Goal: Use online tool/utility: Utilize a website feature to perform a specific function

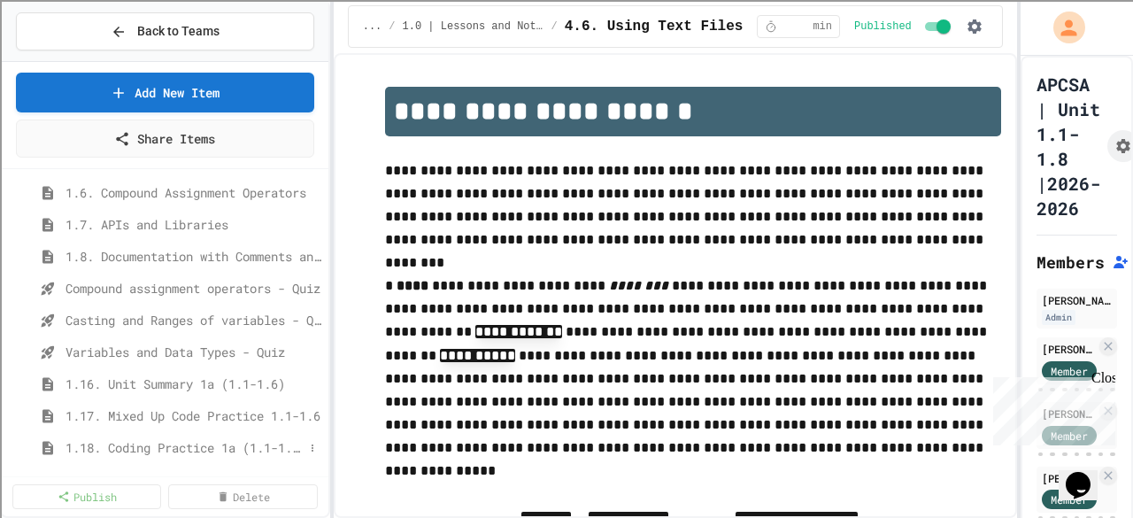
scroll to position [443, 0]
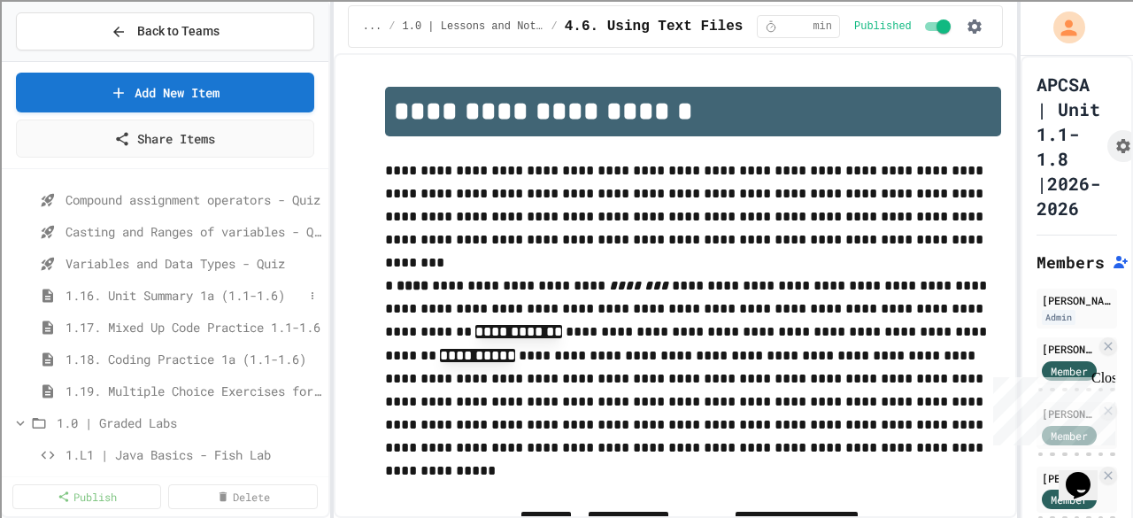
click at [170, 295] on span "1.16. Unit Summary 1a (1.1-1.6)" at bounding box center [185, 295] width 238 height 19
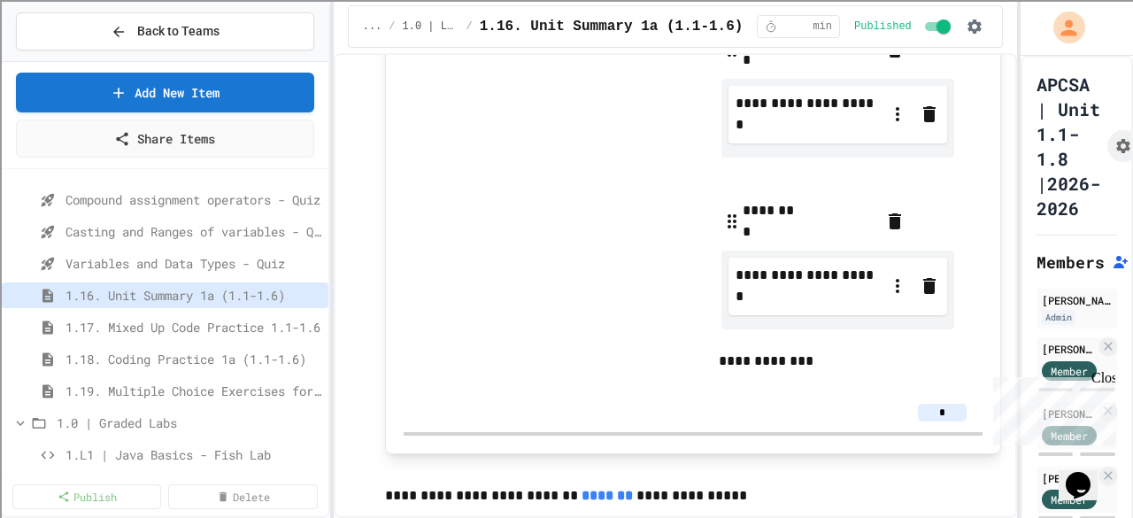
scroll to position [3276, 0]
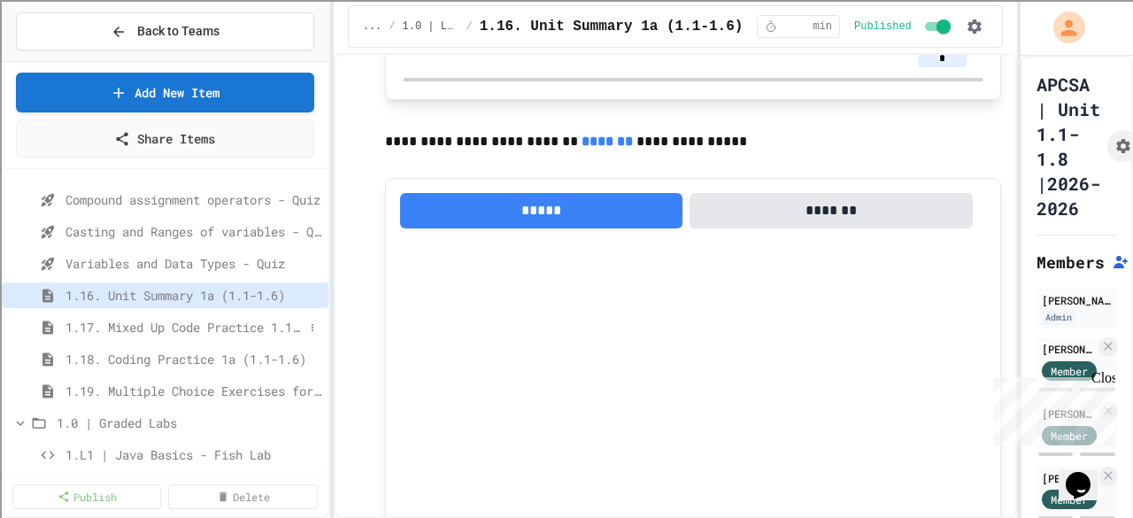
click at [190, 321] on span "1.17. Mixed Up Code Practice 1.1-1.6" at bounding box center [185, 327] width 238 height 19
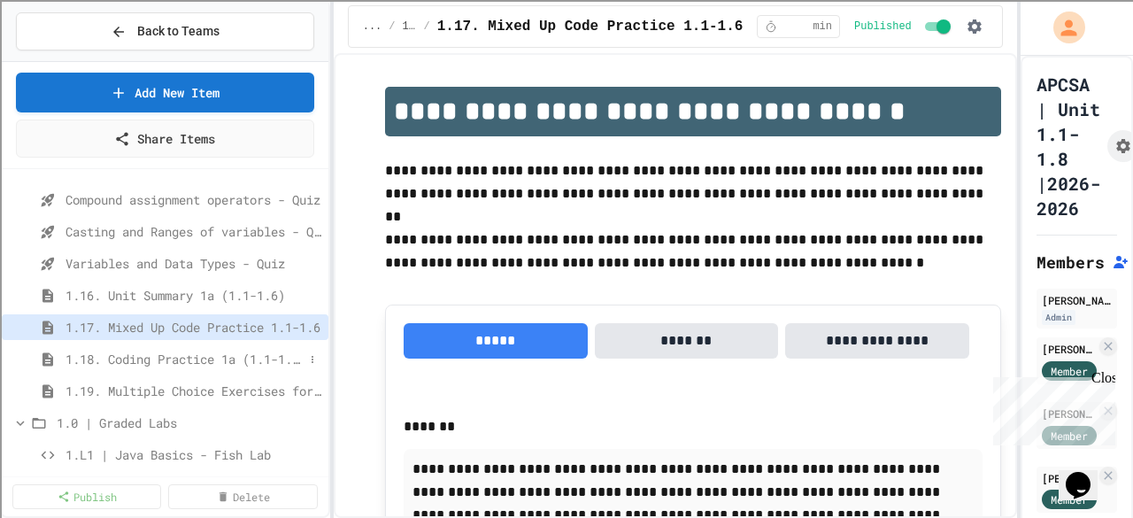
click at [151, 360] on span "1.18. Coding Practice 1a (1.1-1.6)" at bounding box center [185, 359] width 238 height 19
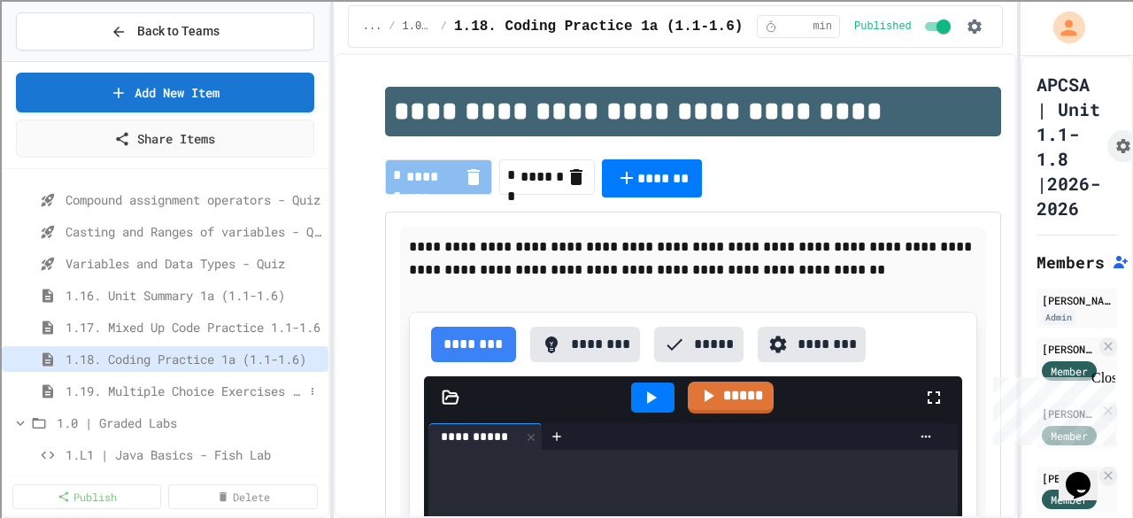
click at [190, 393] on span "1.19. Multiple Choice Exercises for Unit 1a (1.1-1.6)" at bounding box center [185, 391] width 238 height 19
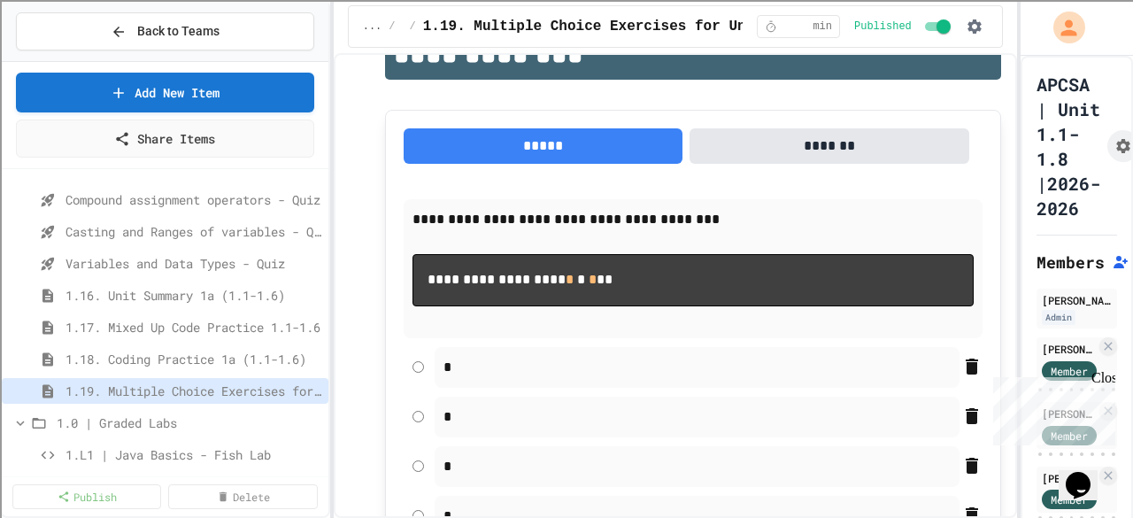
scroll to position [354, 0]
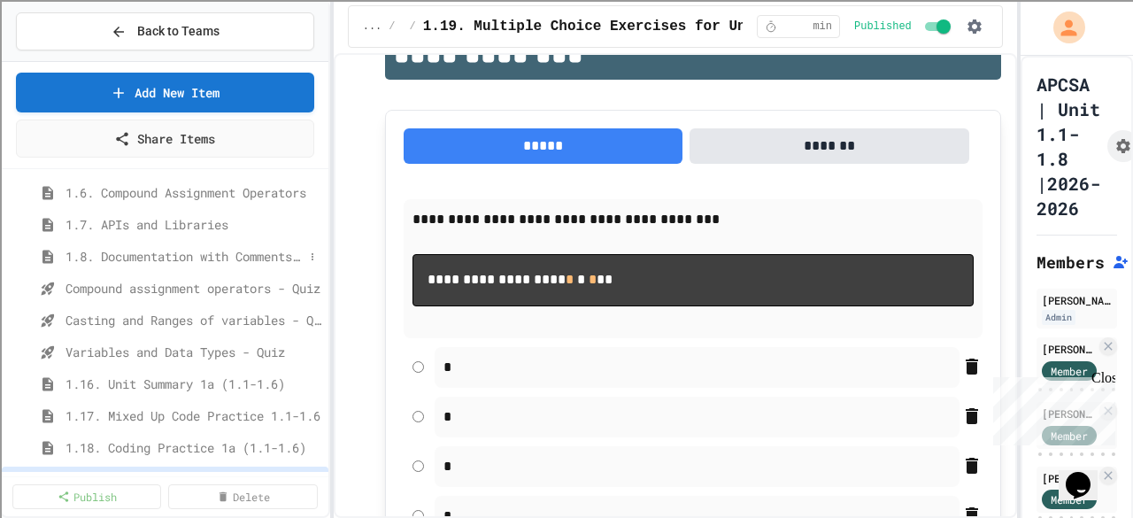
click at [206, 259] on span "1.8. Documentation with Comments and Preconditions" at bounding box center [185, 256] width 238 height 19
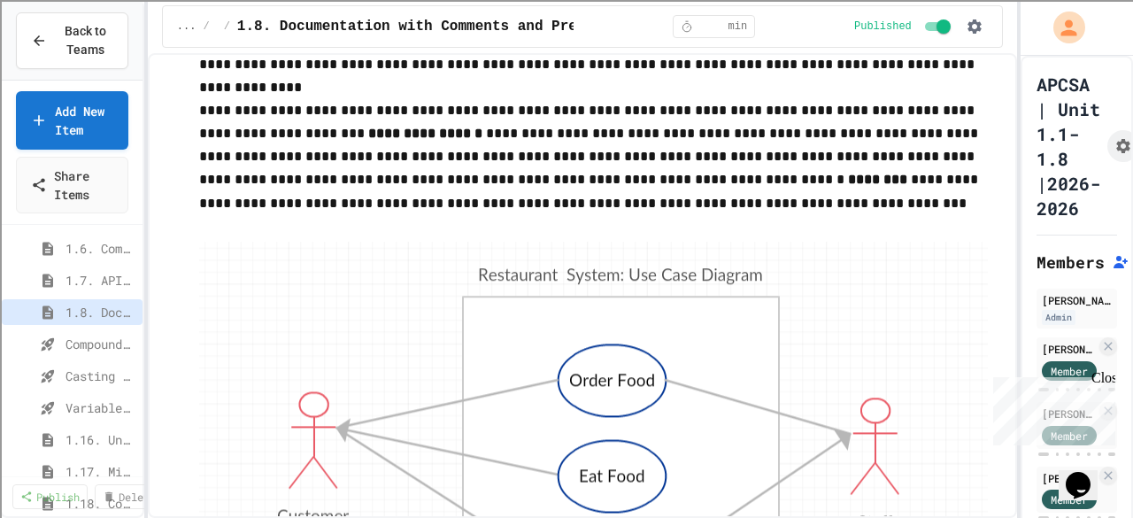
scroll to position [6228, 0]
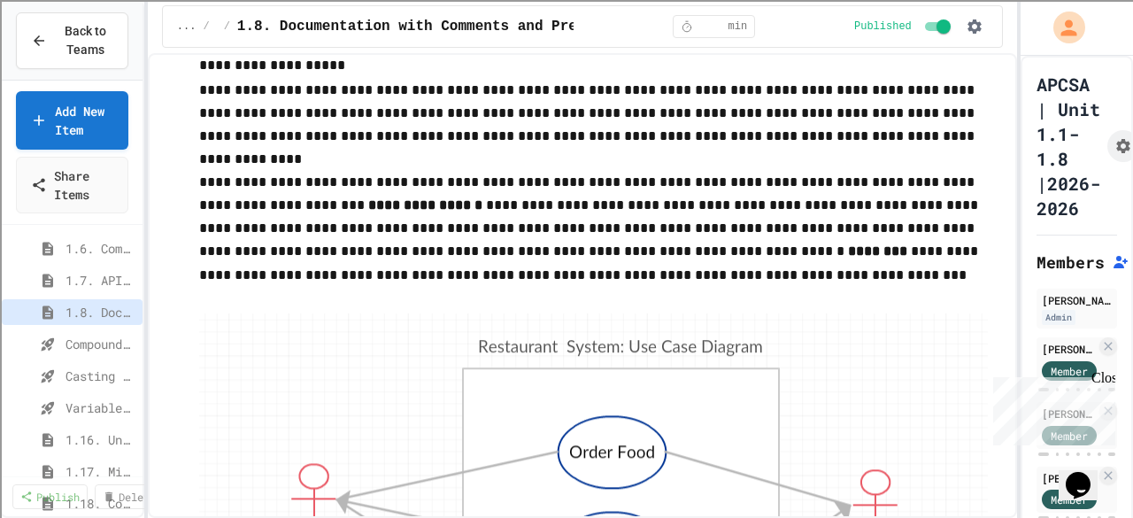
click at [147, 281] on div "**********" at bounding box center [566, 259] width 1133 height 518
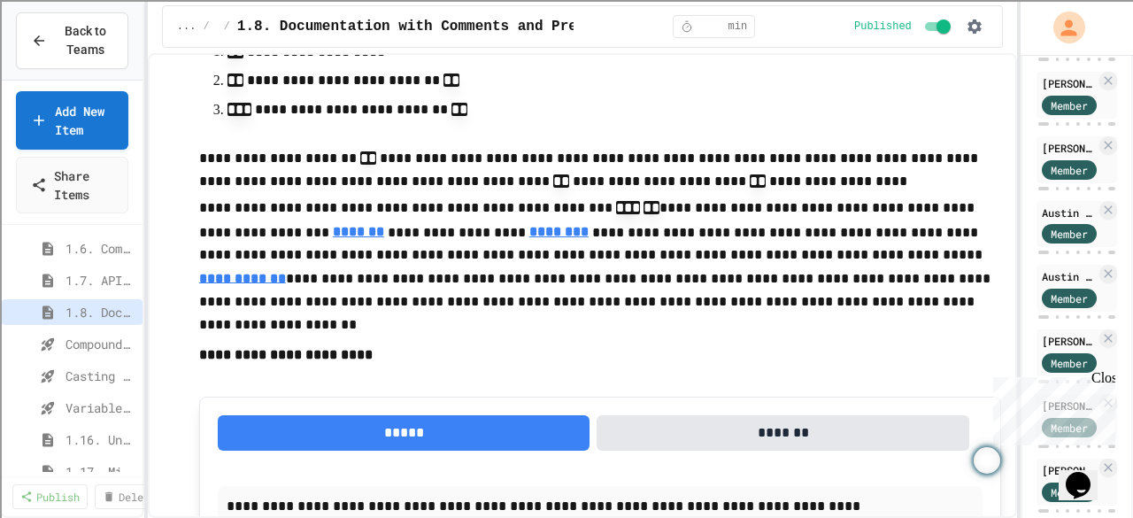
scroll to position [4629, 0]
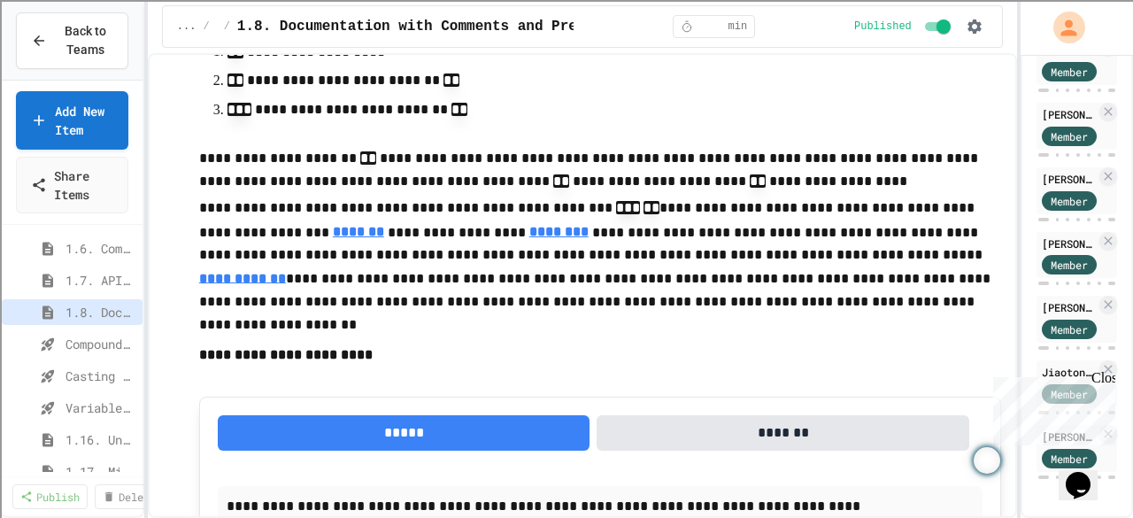
click at [993, 458] on img "Open Brisk Menu" at bounding box center [987, 460] width 27 height 27
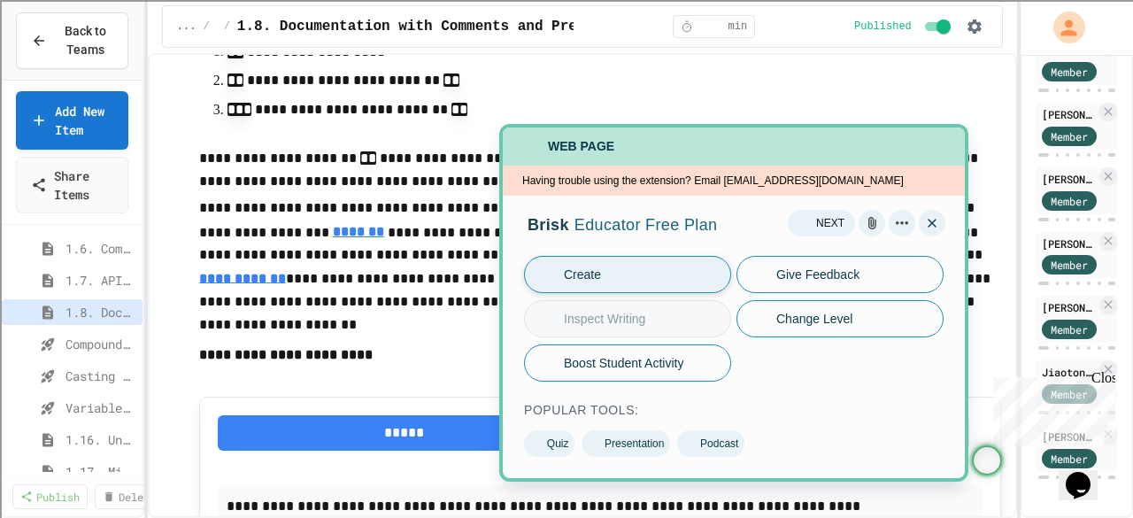
click at [614, 277] on button "Create" at bounding box center [627, 274] width 207 height 37
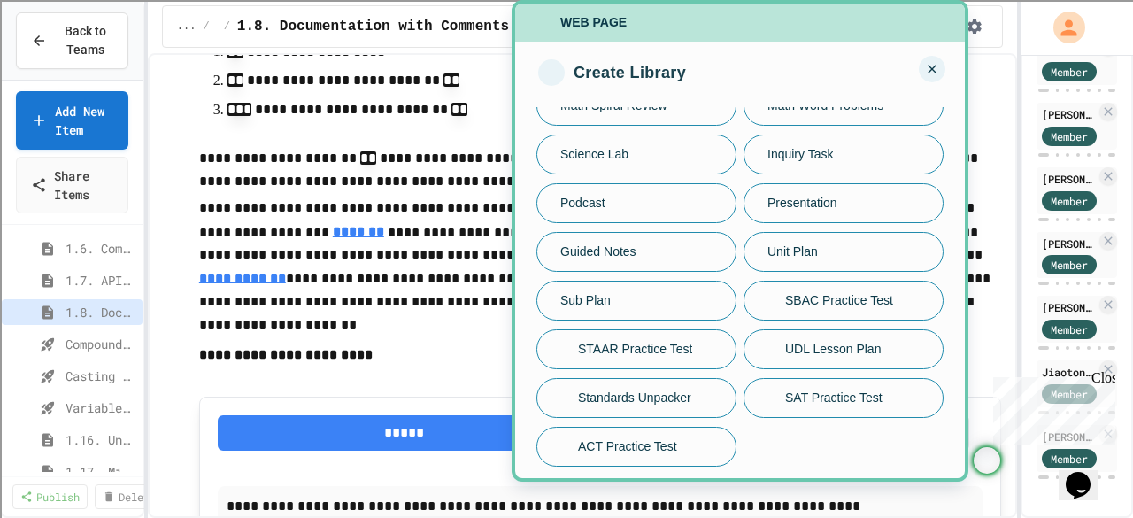
scroll to position [266, 0]
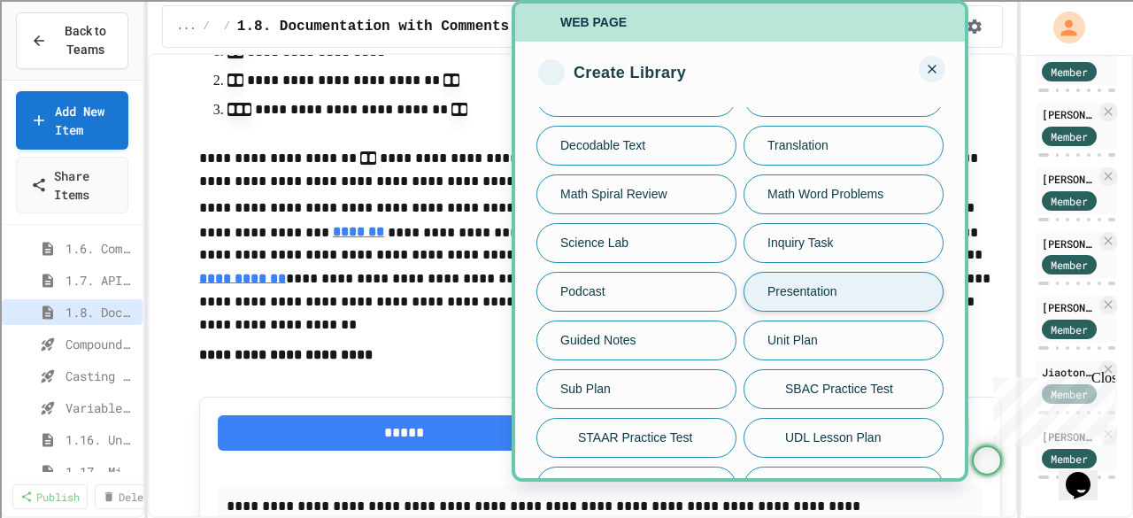
click at [795, 290] on span "Presentation" at bounding box center [803, 291] width 70 height 19
select select "****"
select select "**"
select select "*"
select select "**********"
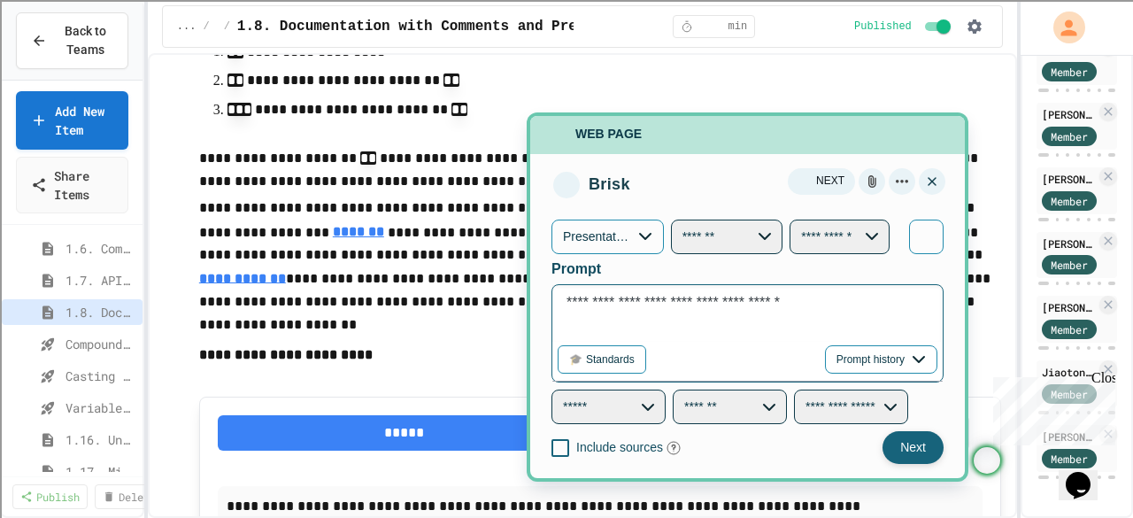
click at [901, 449] on button "Next" at bounding box center [913, 447] width 61 height 33
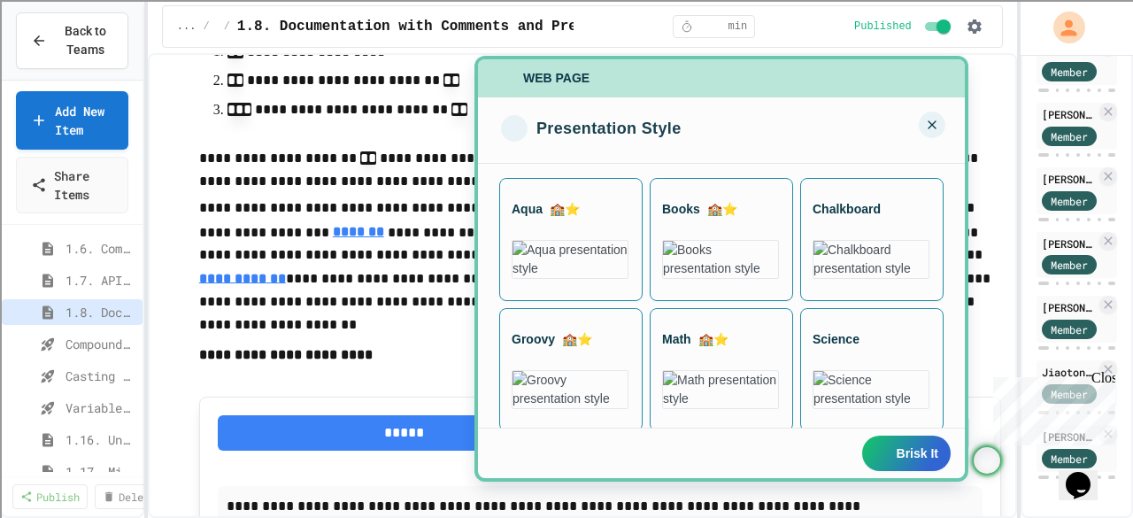
scroll to position [496, 0]
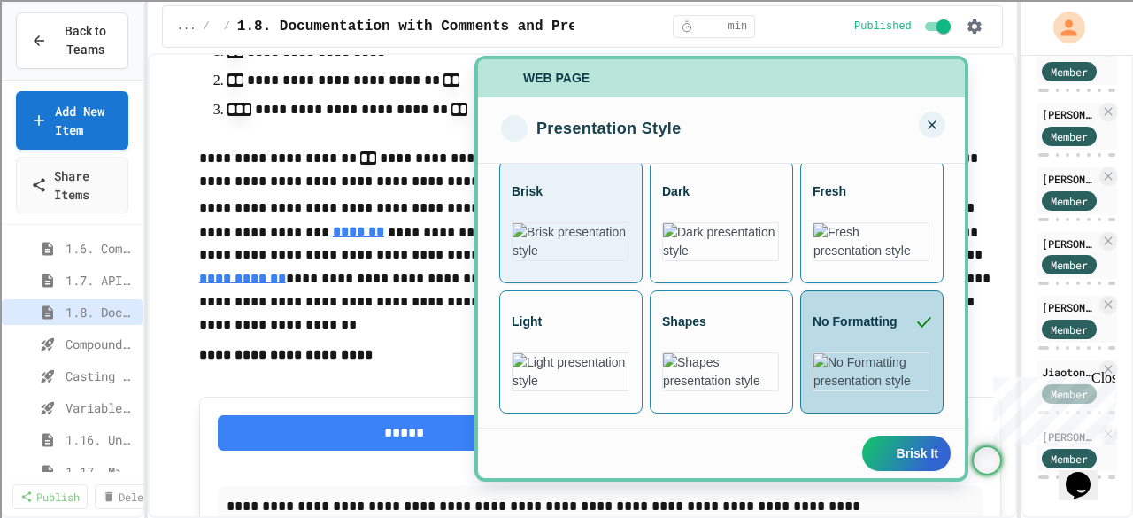
click at [587, 253] on img "Brisk Menu" at bounding box center [570, 241] width 117 height 39
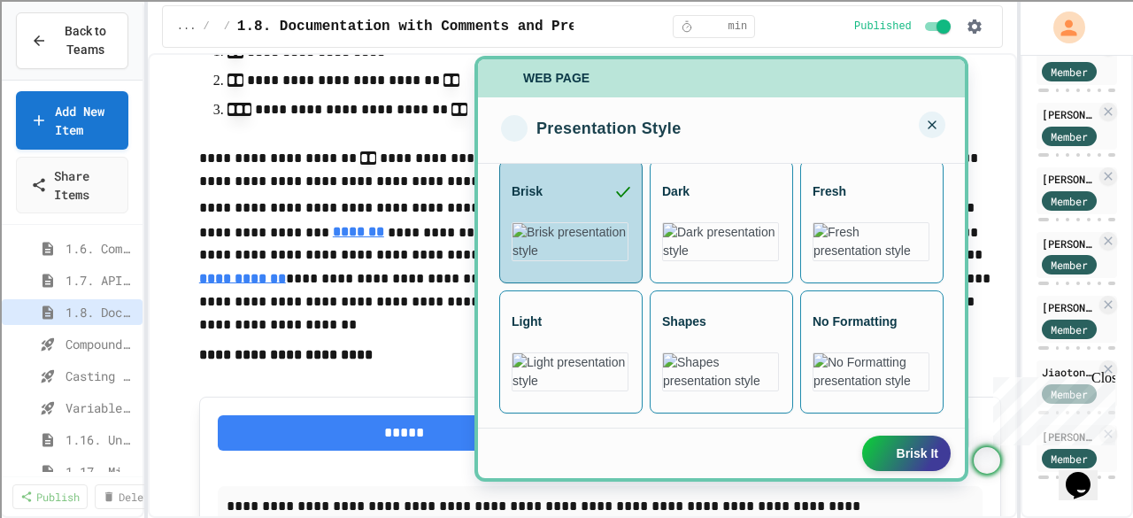
click at [908, 445] on button "Brisk It" at bounding box center [906, 453] width 89 height 35
